Goal: Transaction & Acquisition: Download file/media

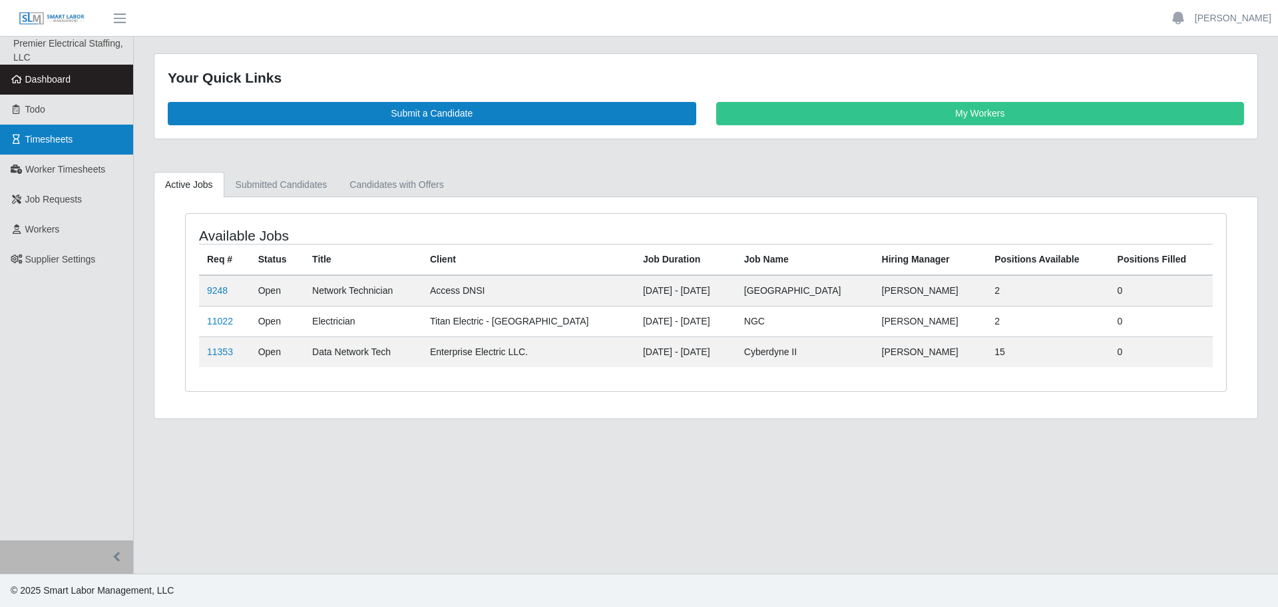
click at [49, 131] on link "Timesheets" at bounding box center [66, 140] width 133 height 30
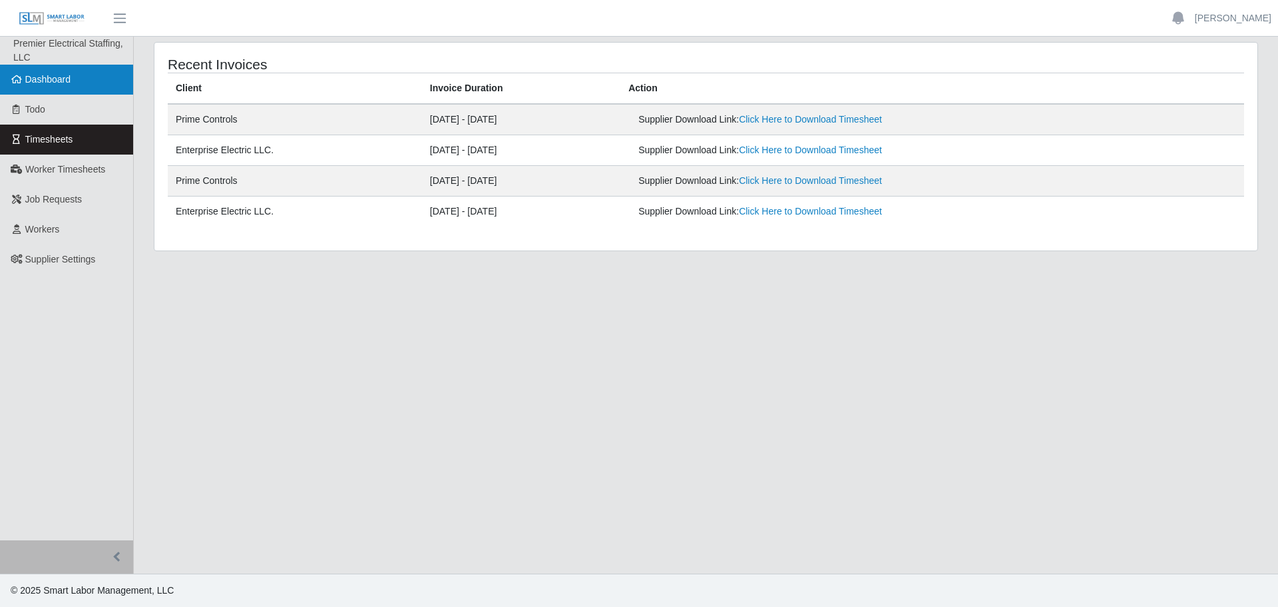
click at [69, 82] on span "Dashboard" at bounding box center [48, 79] width 46 height 11
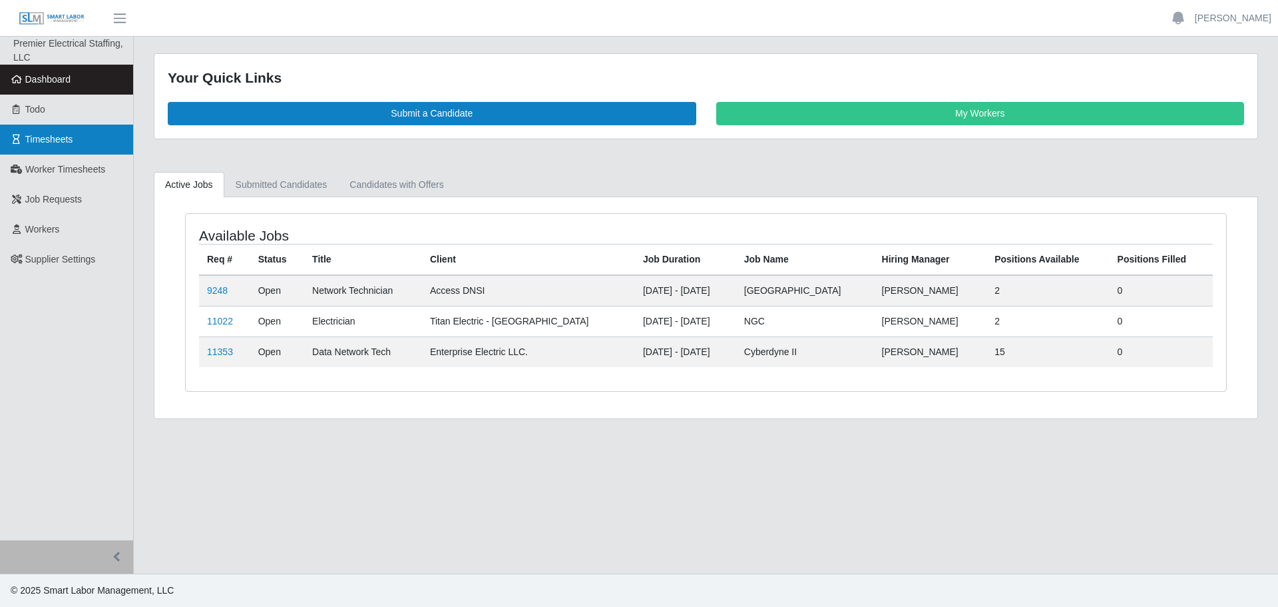
click at [35, 142] on span "Timesheets" at bounding box center [49, 139] width 48 height 11
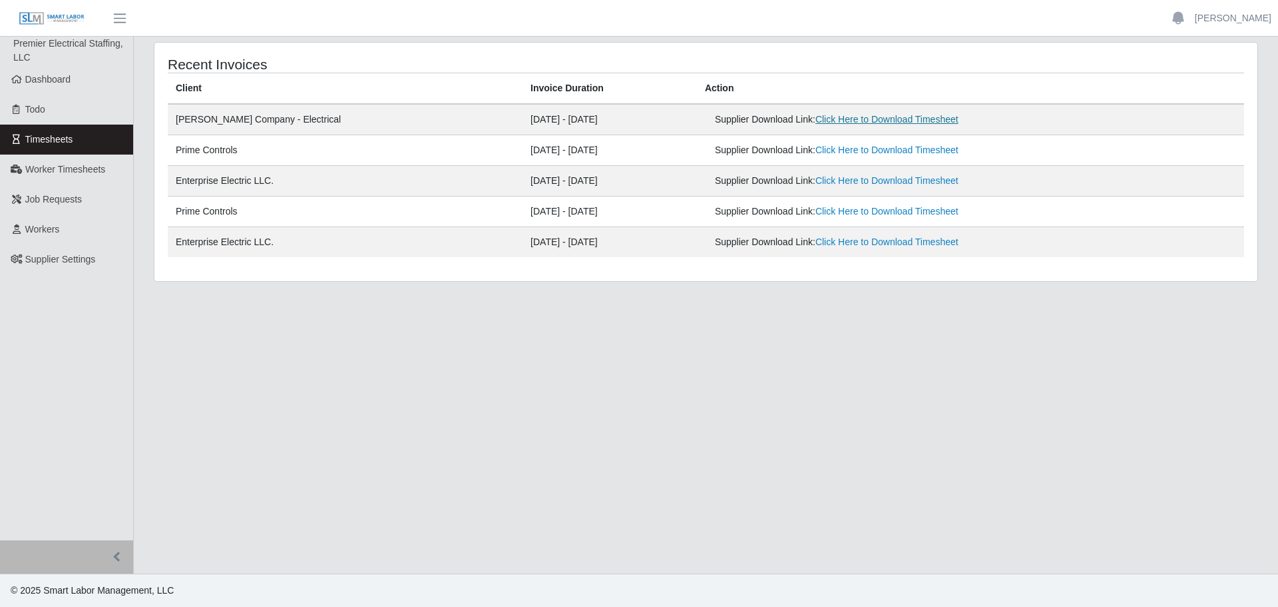
click at [880, 119] on link "Click Here to Download Timesheet" at bounding box center [887, 119] width 143 height 11
